Goal: Obtain resource: Obtain resource

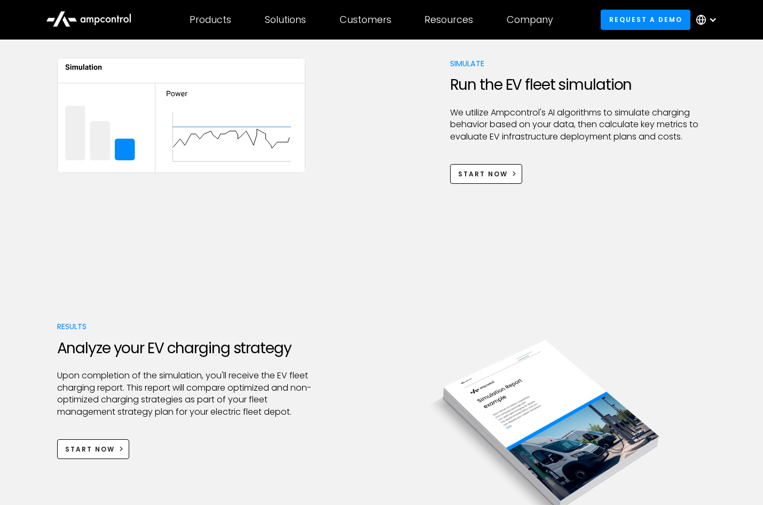
scroll to position [733, 0]
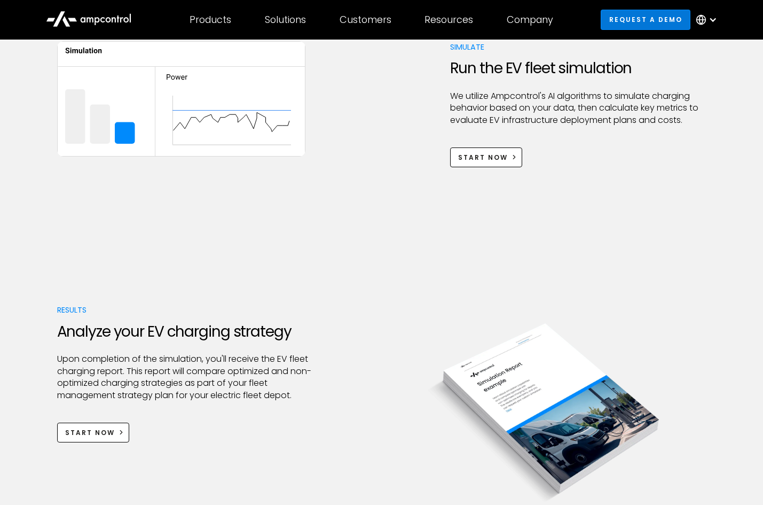
click at [624, 20] on link "Request a demo" at bounding box center [646, 20] width 90 height 20
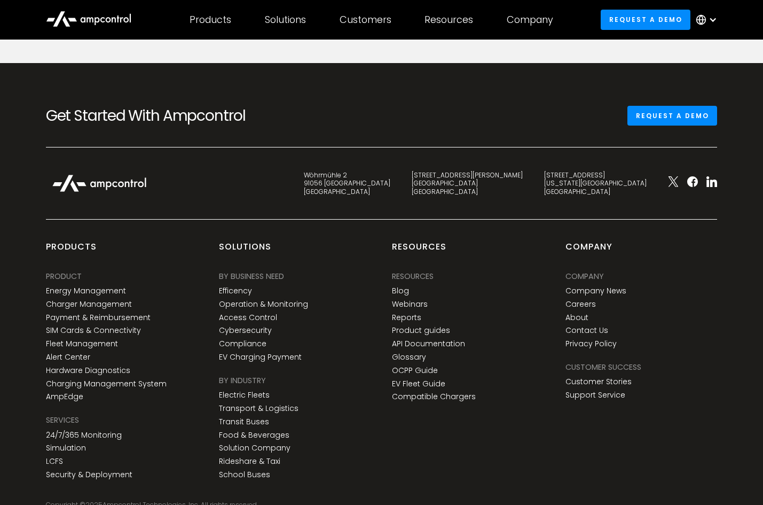
scroll to position [657, 0]
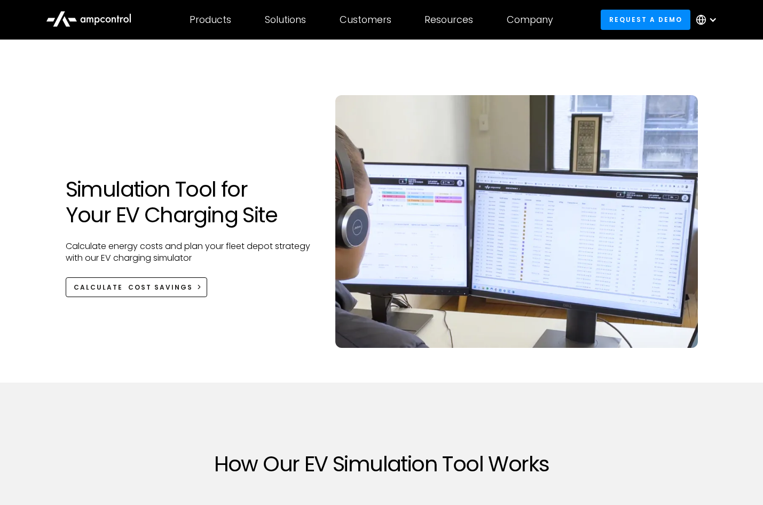
scroll to position [733, 0]
